Goal: Task Accomplishment & Management: Manage account settings

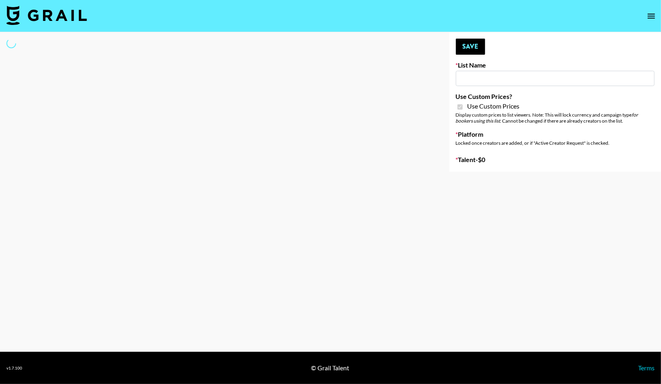
type input "Anker For Soundcore"
checkbox input "true"
select select "Brand"
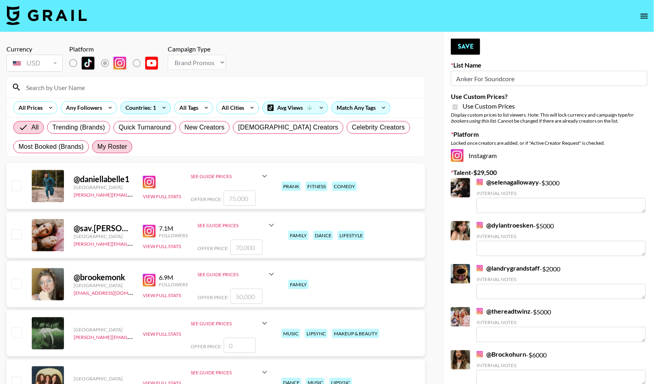
click at [122, 147] on span "My Roster" at bounding box center [112, 147] width 30 height 10
click at [97, 147] on input "My Roster" at bounding box center [97, 147] width 0 height 0
radio input "true"
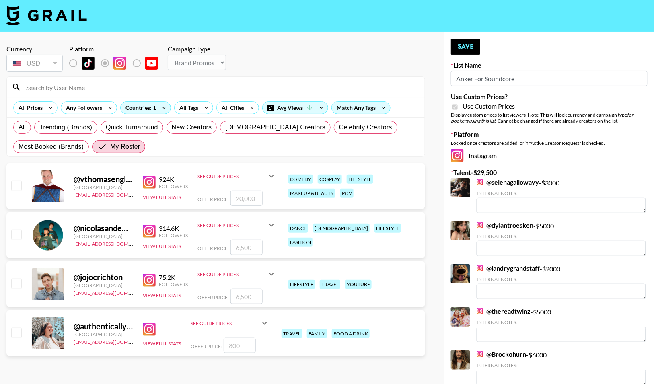
click at [245, 250] on input "number" at bounding box center [247, 247] width 32 height 15
checkbox input "true"
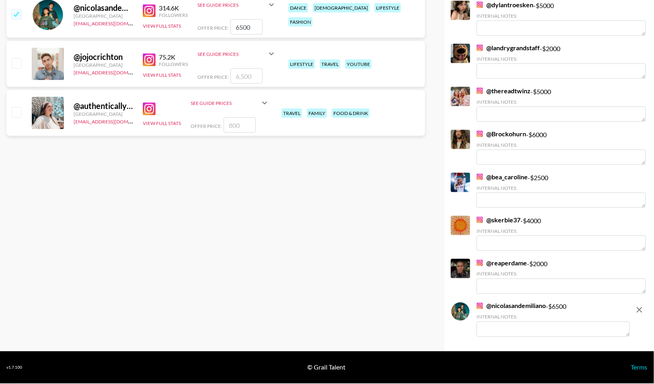
scroll to position [221, 0]
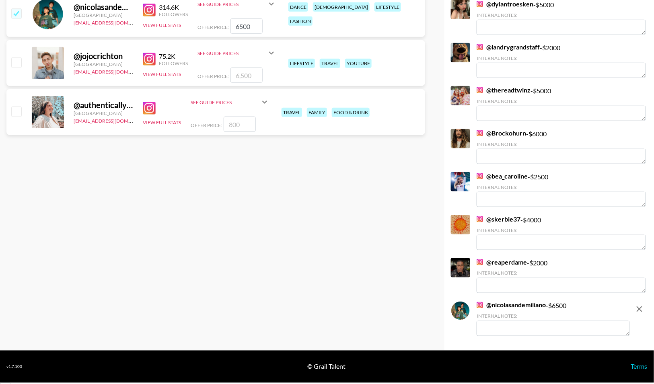
type input "6500"
click at [516, 325] on textarea at bounding box center [553, 328] width 153 height 15
type textarea "C"
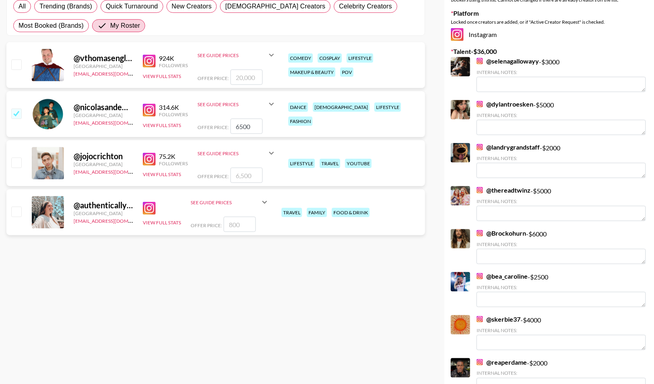
scroll to position [0, 0]
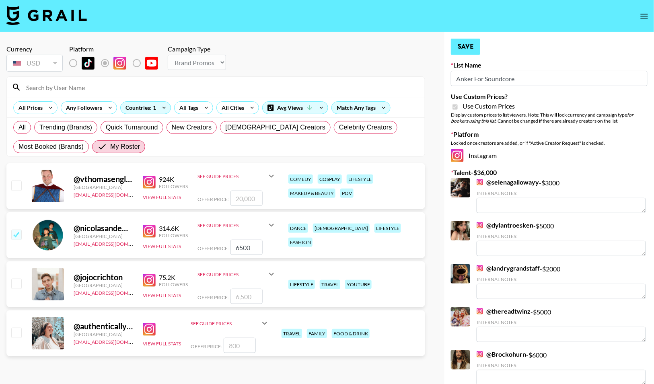
type textarea "NYC Lifestyle. Can be at event."
click at [470, 49] on button "Save" at bounding box center [465, 47] width 29 height 16
radio input "true"
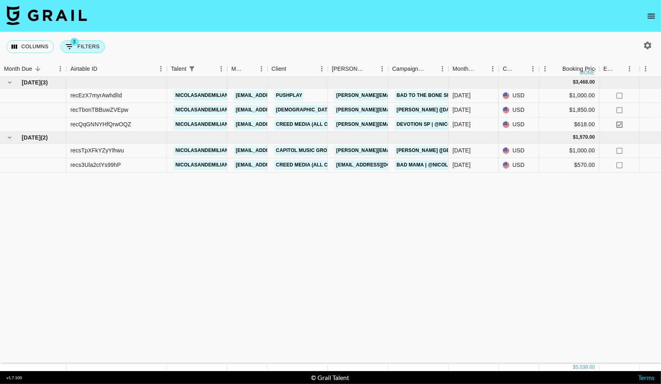
click at [79, 46] on button "3 Filters" at bounding box center [82, 46] width 45 height 13
select select "status"
select select "not"
select select "declined"
select select "status"
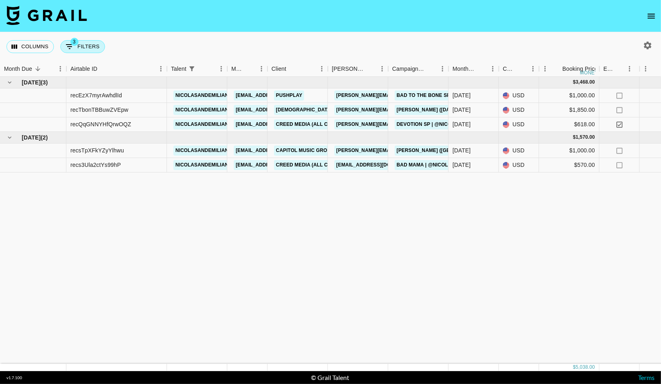
select select "not"
select select "cancelled"
select select "talentName"
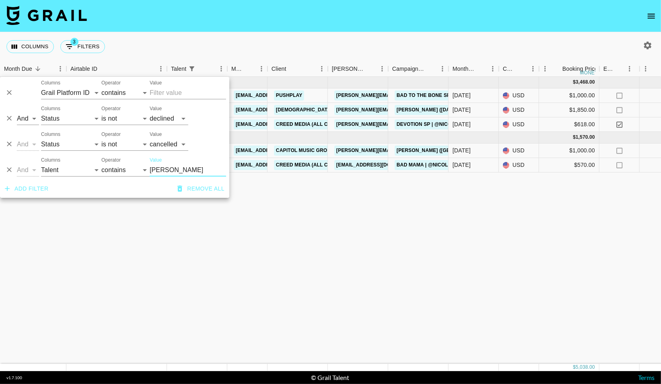
click at [12, 171] on icon "Delete" at bounding box center [9, 170] width 8 height 8
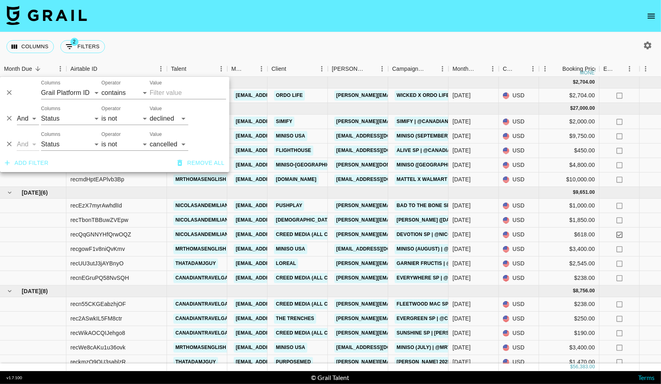
click at [257, 43] on div "Columns 2 Filters + Booking" at bounding box center [330, 46] width 661 height 29
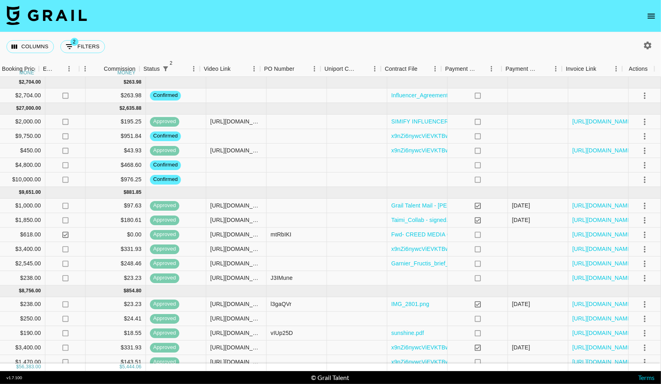
scroll to position [0, 560]
click at [587, 122] on link "https://in.xero.com/USFQx5QzF0NgDbpskmPNlUhqxmMQoAGIvpxoox8X" at bounding box center [603, 121] width 61 height 8
